Goal: Task Accomplishment & Management: Use online tool/utility

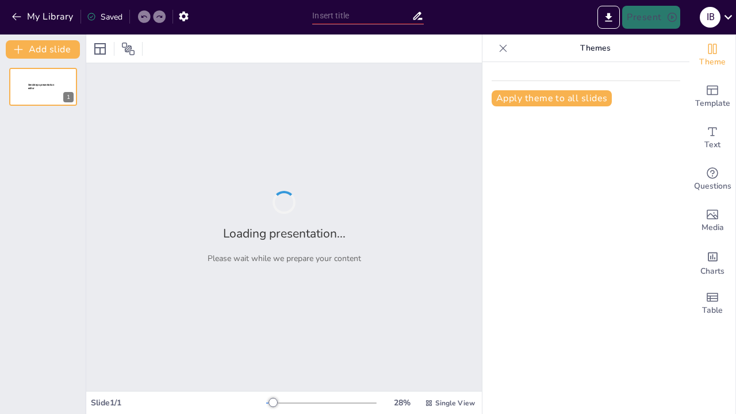
type input "Imported Capacitación Gestión Leads vFinal.pptx"
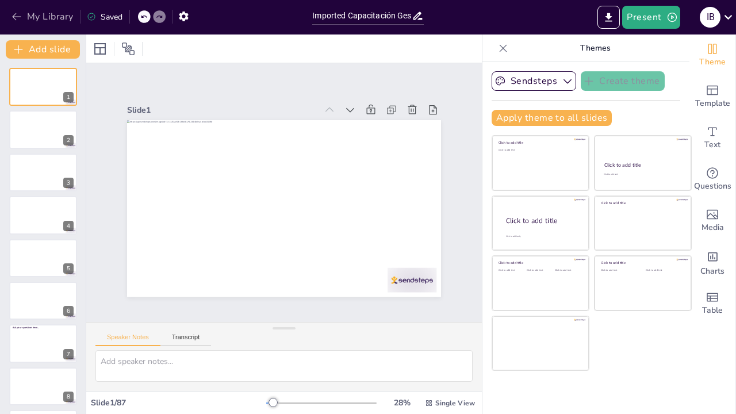
click at [20, 15] on icon "button" at bounding box center [17, 17] width 12 height 12
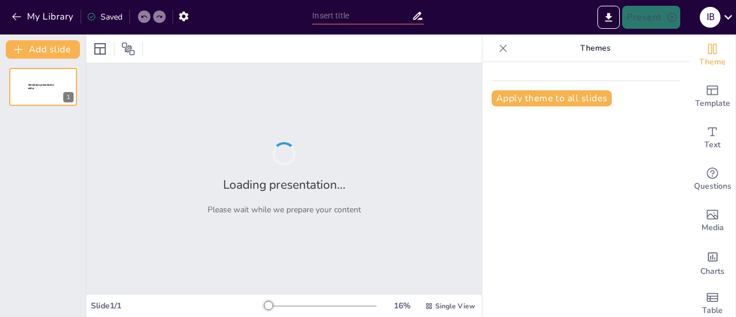
type input "Imported Capacitación Gestión Leads vFinal.pptx"
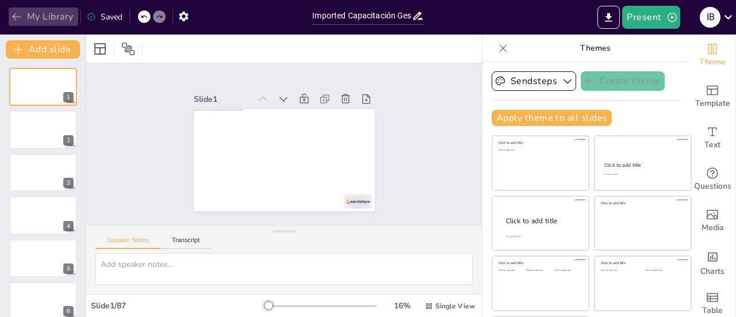
click at [27, 18] on button "My Library" at bounding box center [44, 16] width 70 height 18
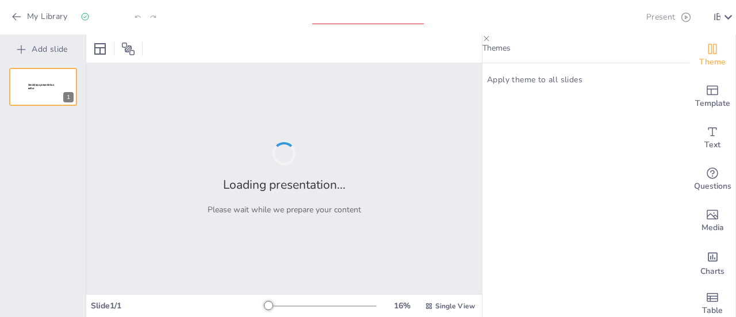
type input "Imported Capacitación Gestión Leads vFinal.pptx"
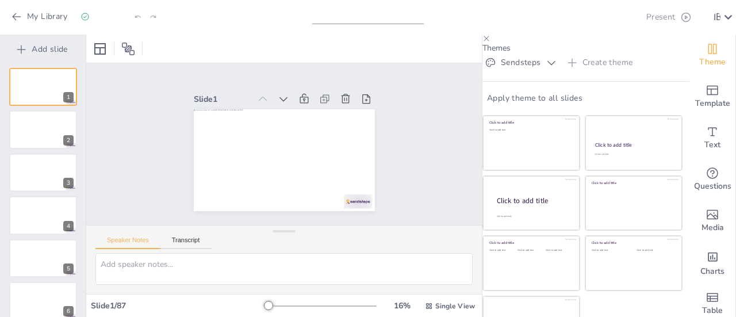
click at [644, 17] on button "Present" at bounding box center [668, 17] width 52 height 23
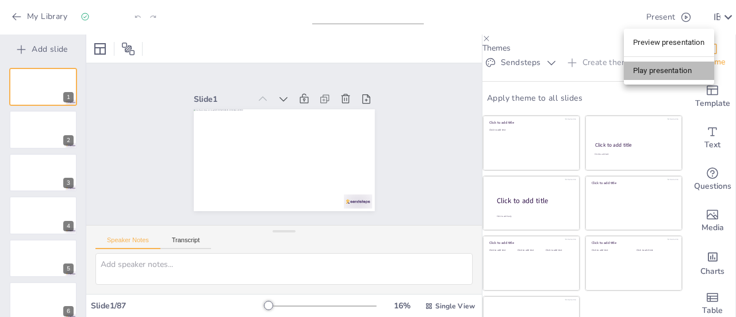
click at [651, 71] on li "Play presentation" at bounding box center [669, 71] width 90 height 18
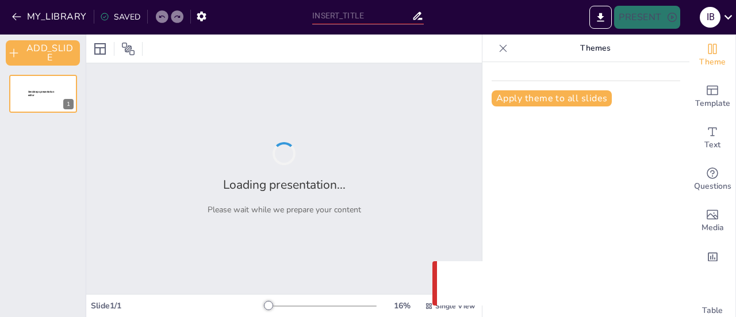
type input "Imported Capacitación Gestión Leads vFinal.pptx"
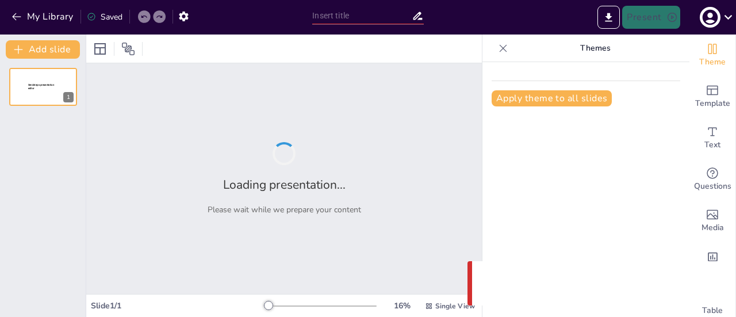
type input "Imported Capacitación Gestión Leads vFinal.pptx"
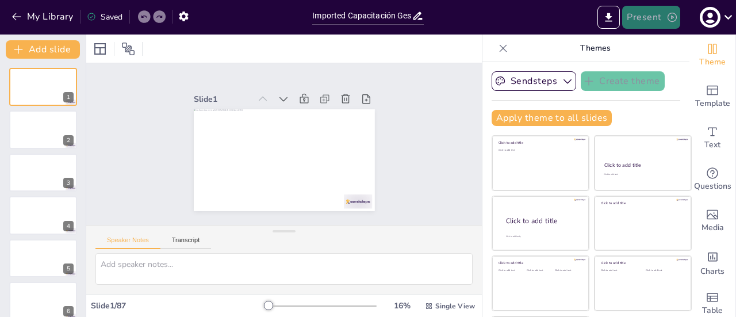
click at [640, 16] on button "Present" at bounding box center [651, 17] width 58 height 23
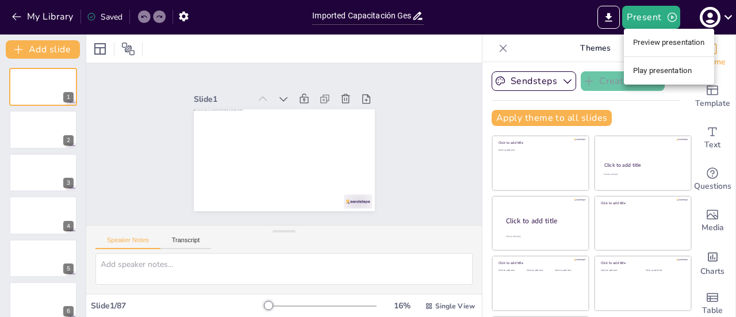
click at [654, 74] on li "Play presentation" at bounding box center [669, 71] width 90 height 18
